Goal: Task Accomplishment & Management: Manage account settings

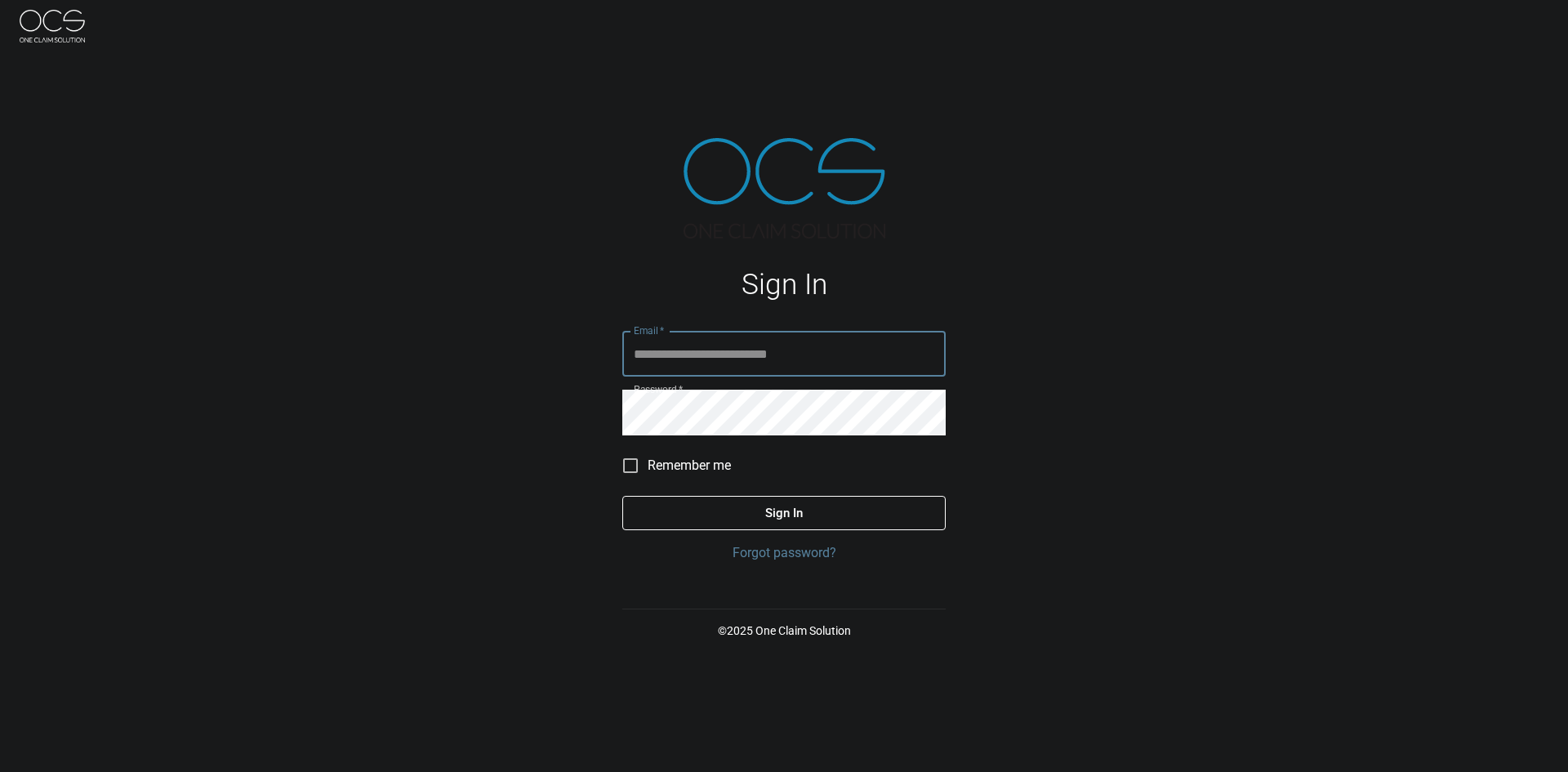
type input "**********"
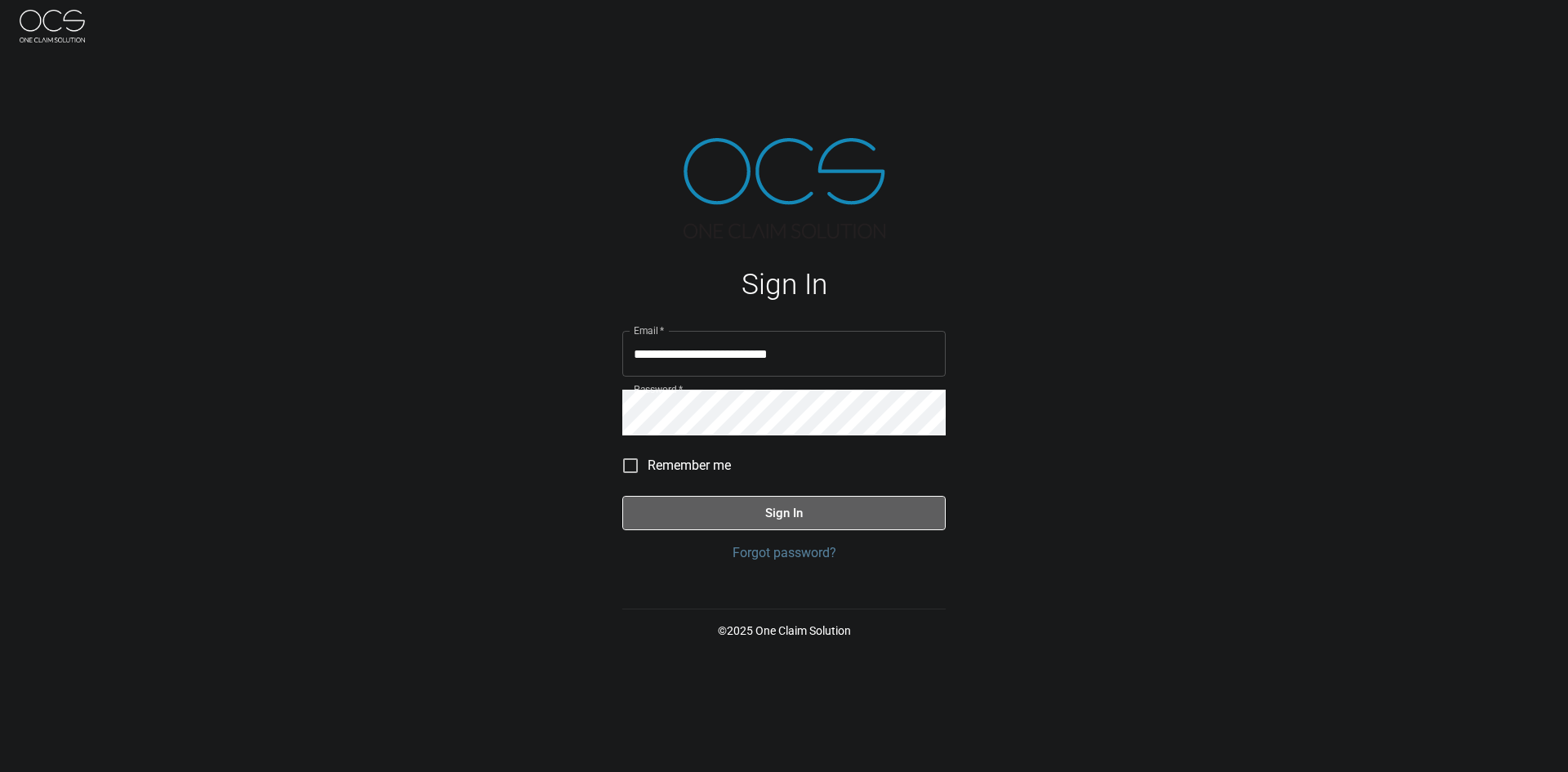
drag, startPoint x: 771, startPoint y: 513, endPoint x: 761, endPoint y: 516, distance: 10.4
click at [766, 513] on button "Sign In" at bounding box center [784, 513] width 323 height 34
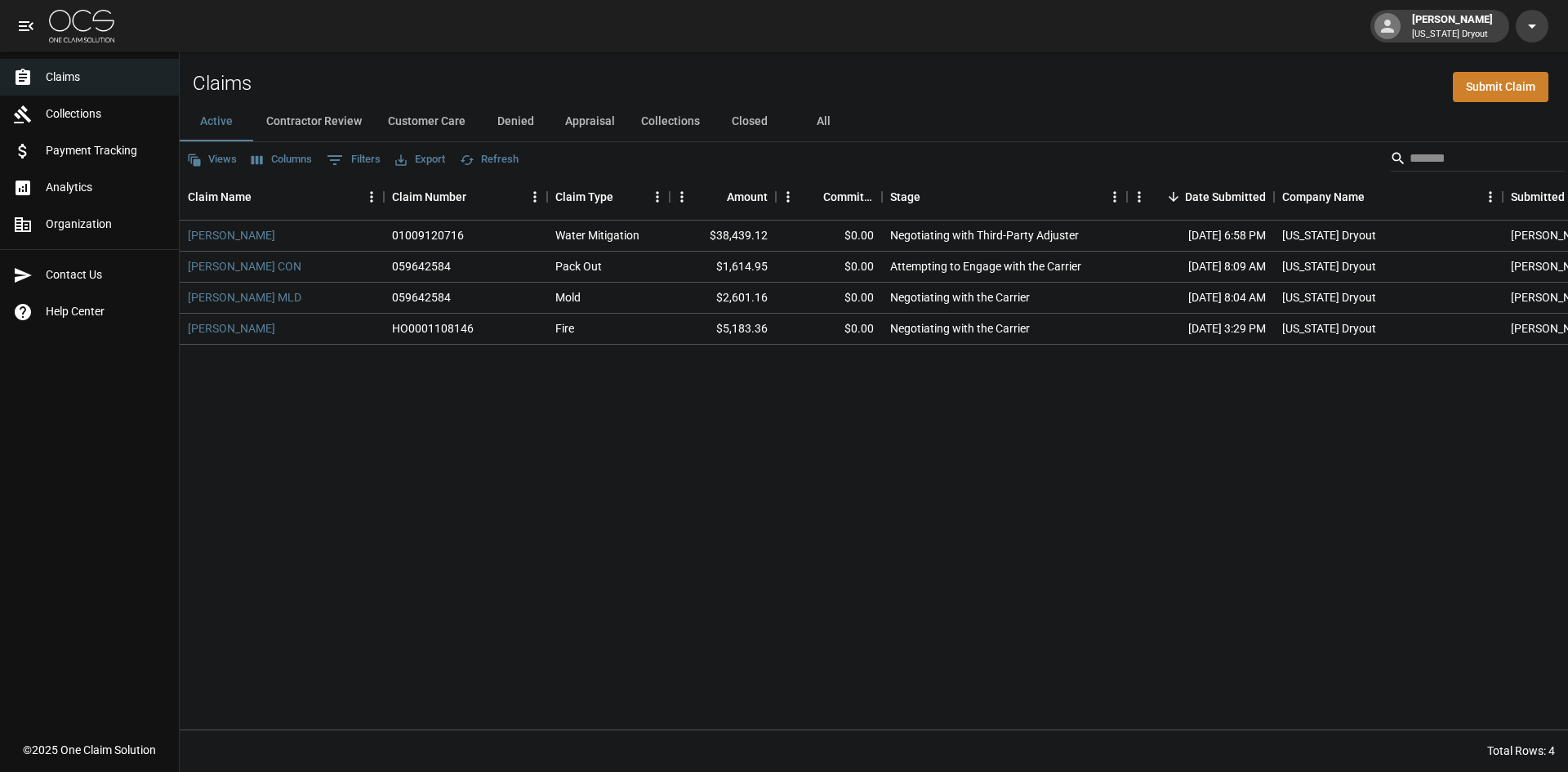
click at [582, 117] on button "Appraisal" at bounding box center [589, 121] width 76 height 39
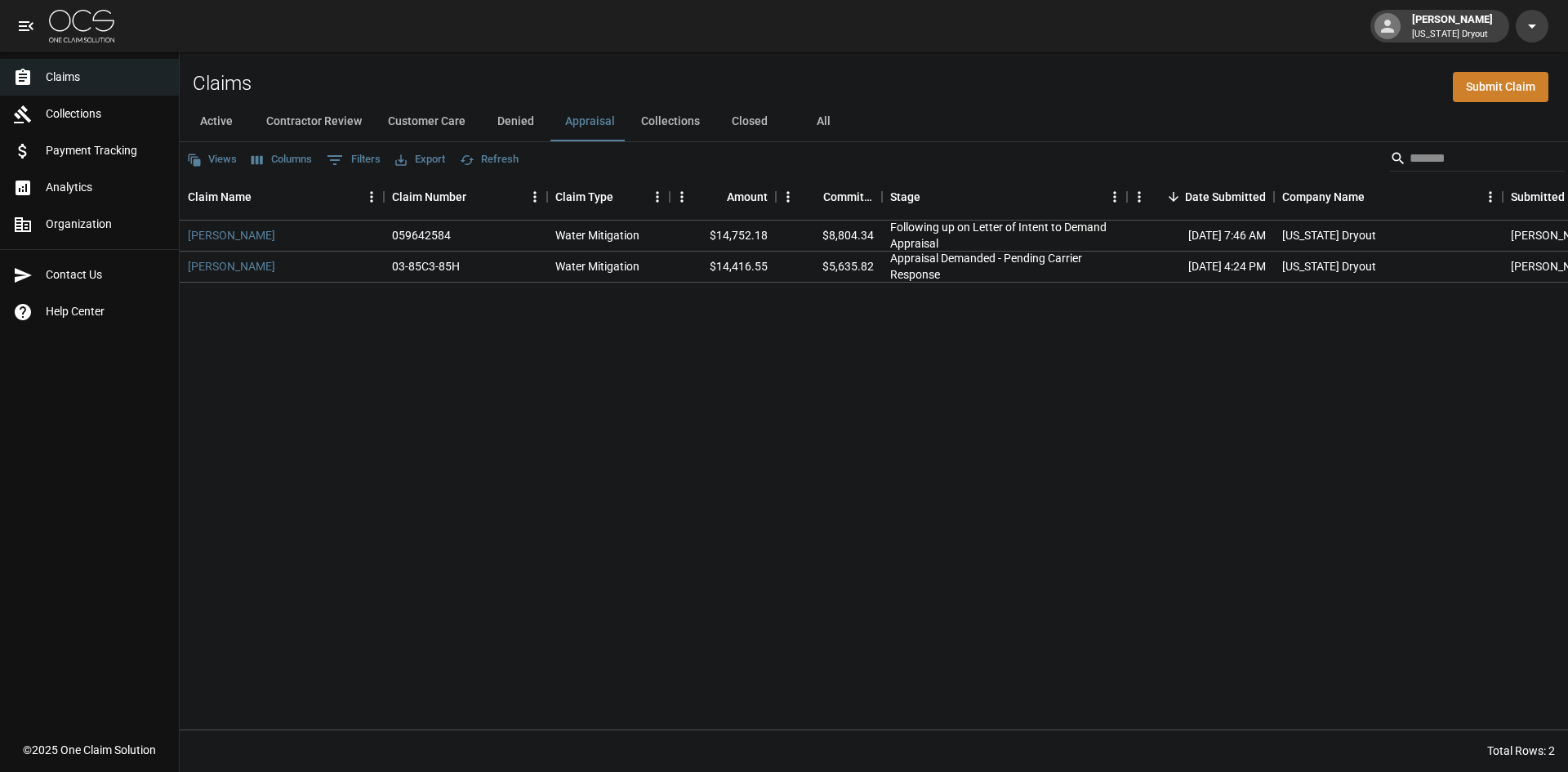
click at [677, 115] on button "Collections" at bounding box center [671, 121] width 85 height 39
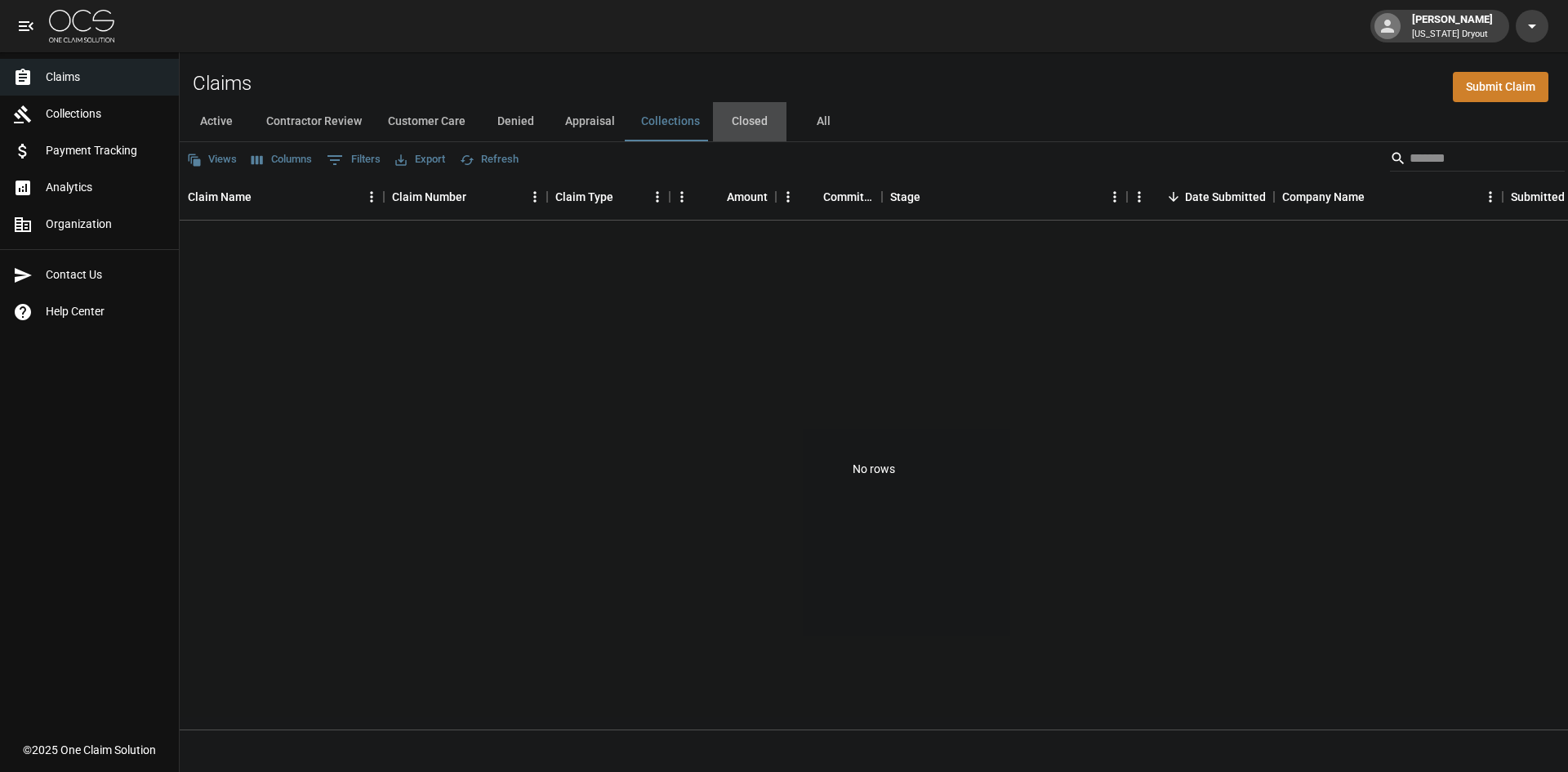
click at [745, 115] on button "Closed" at bounding box center [750, 121] width 74 height 39
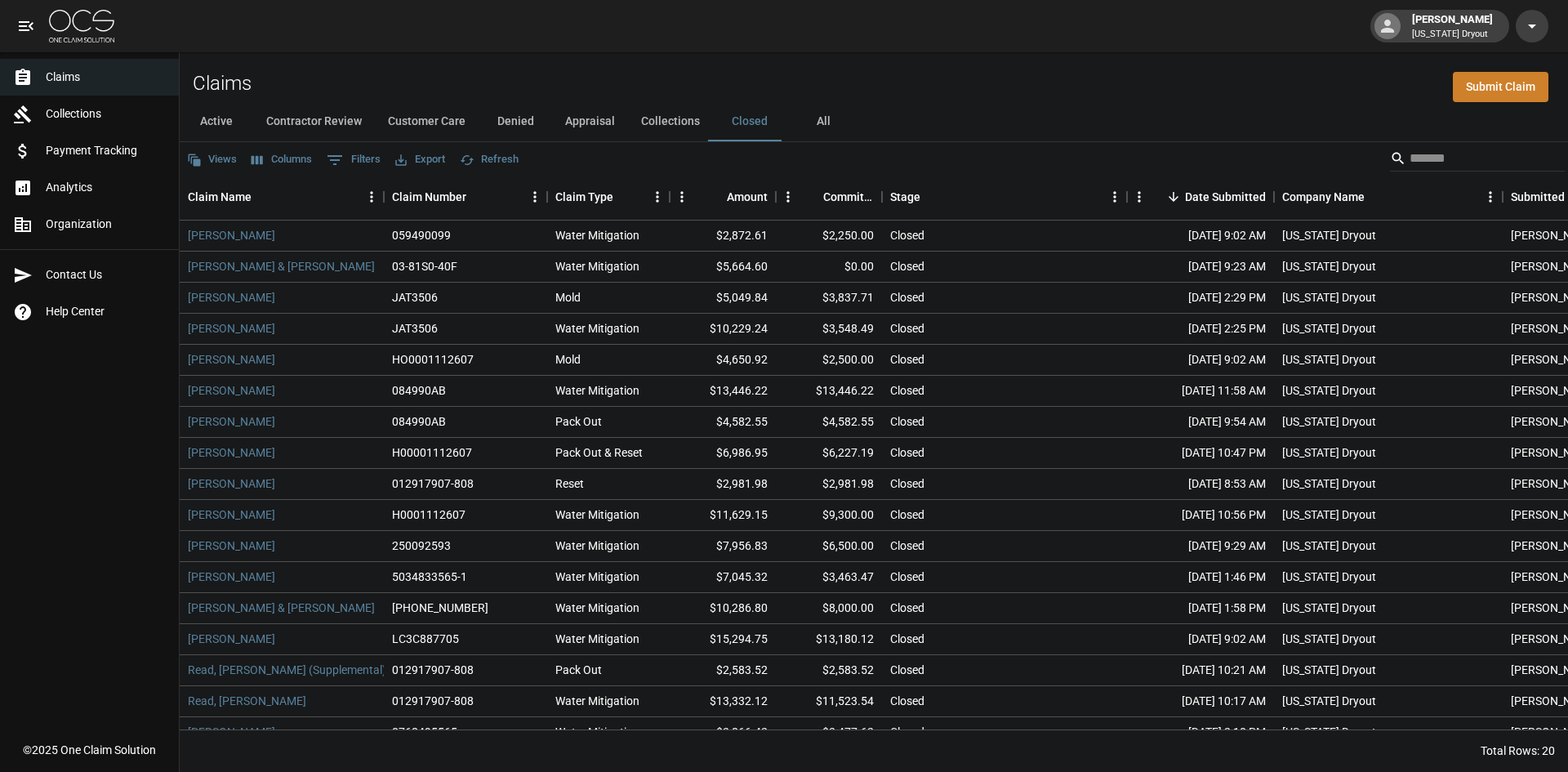
click at [803, 121] on button "All" at bounding box center [824, 121] width 74 height 39
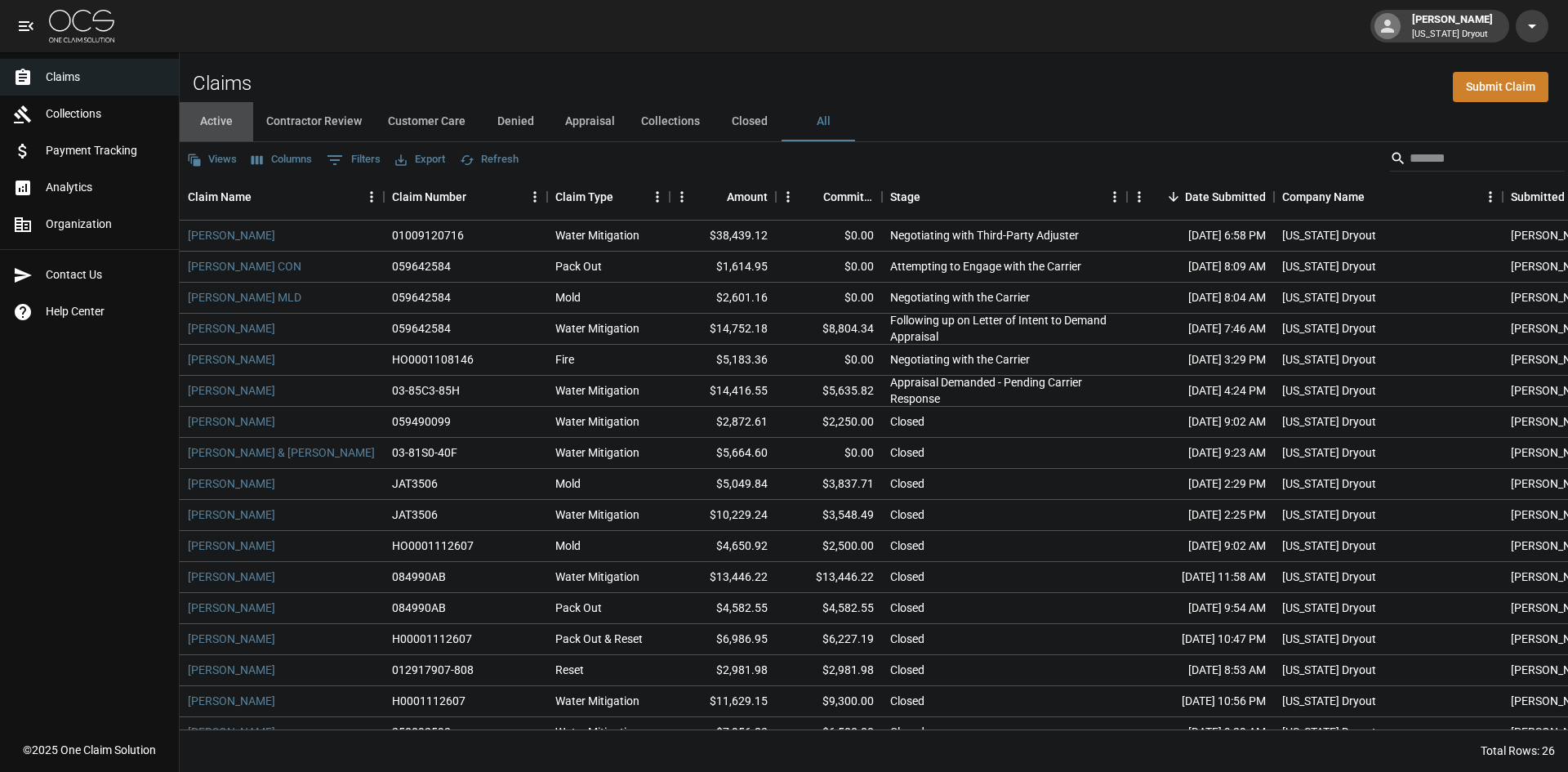
click at [213, 107] on button "Active" at bounding box center [216, 121] width 74 height 39
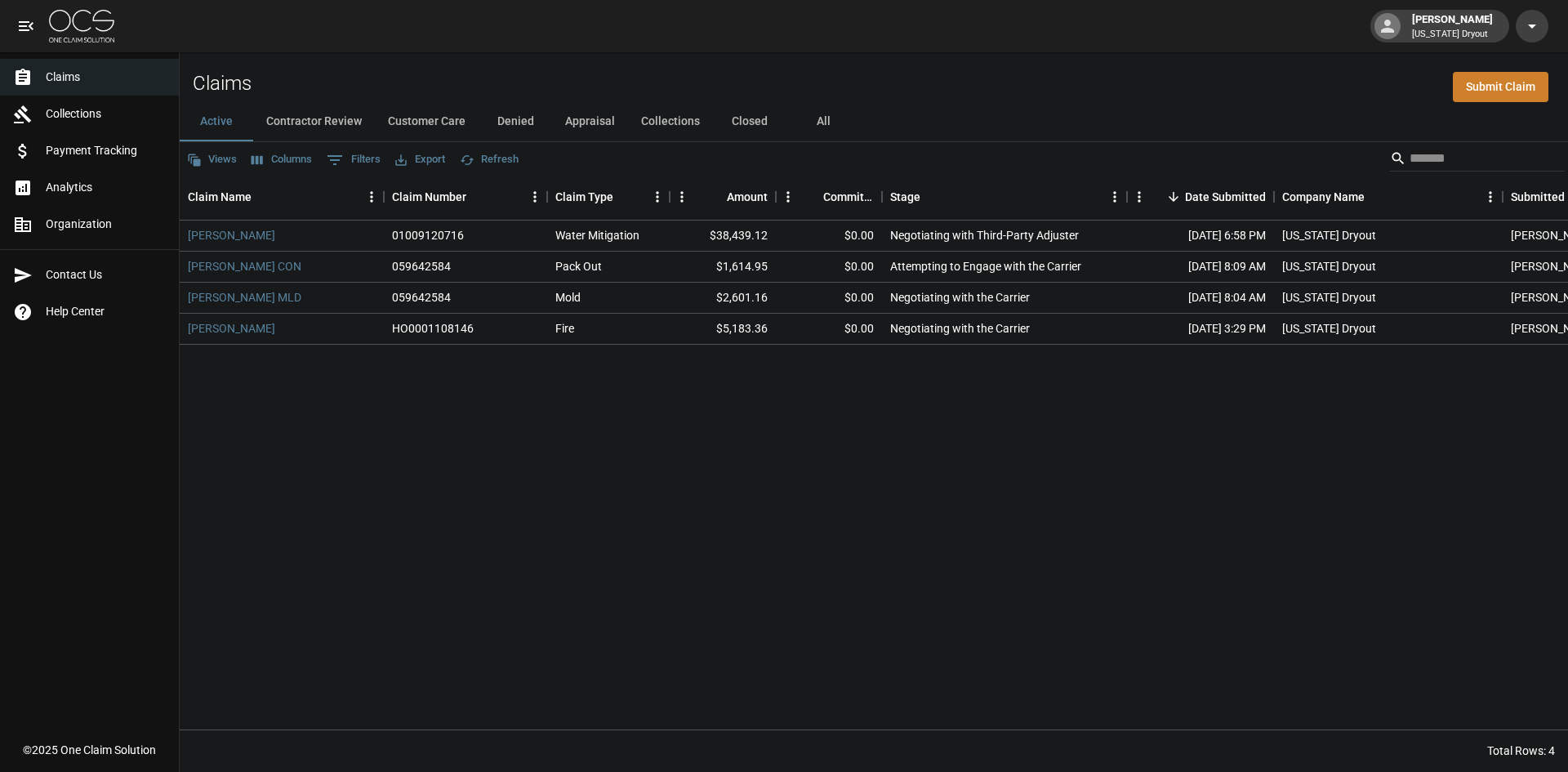
click at [329, 116] on button "Contractor Review" at bounding box center [314, 121] width 122 height 39
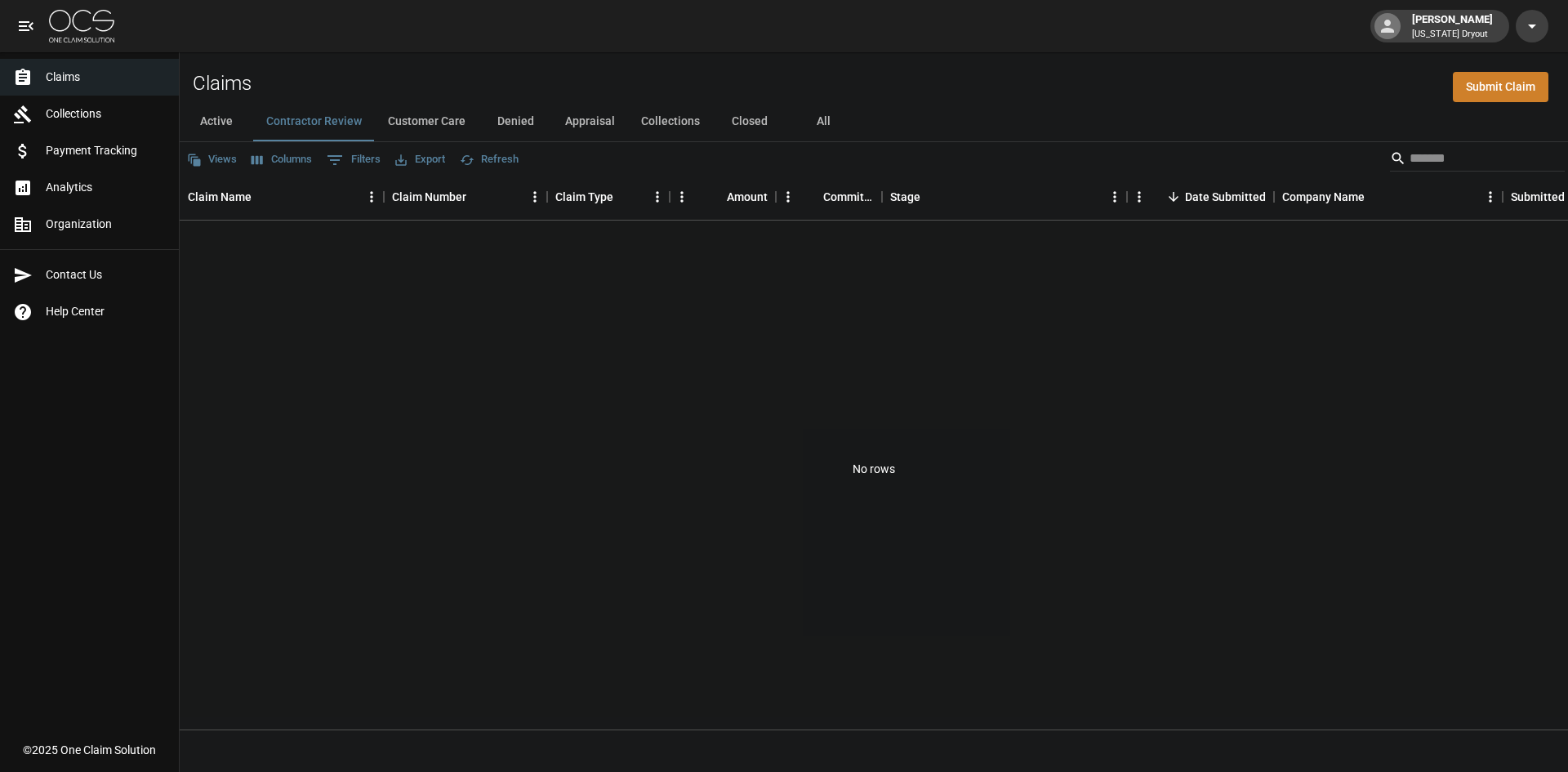
click at [397, 124] on button "Customer Care" at bounding box center [427, 121] width 104 height 39
click at [226, 115] on button "Active" at bounding box center [216, 121] width 74 height 39
